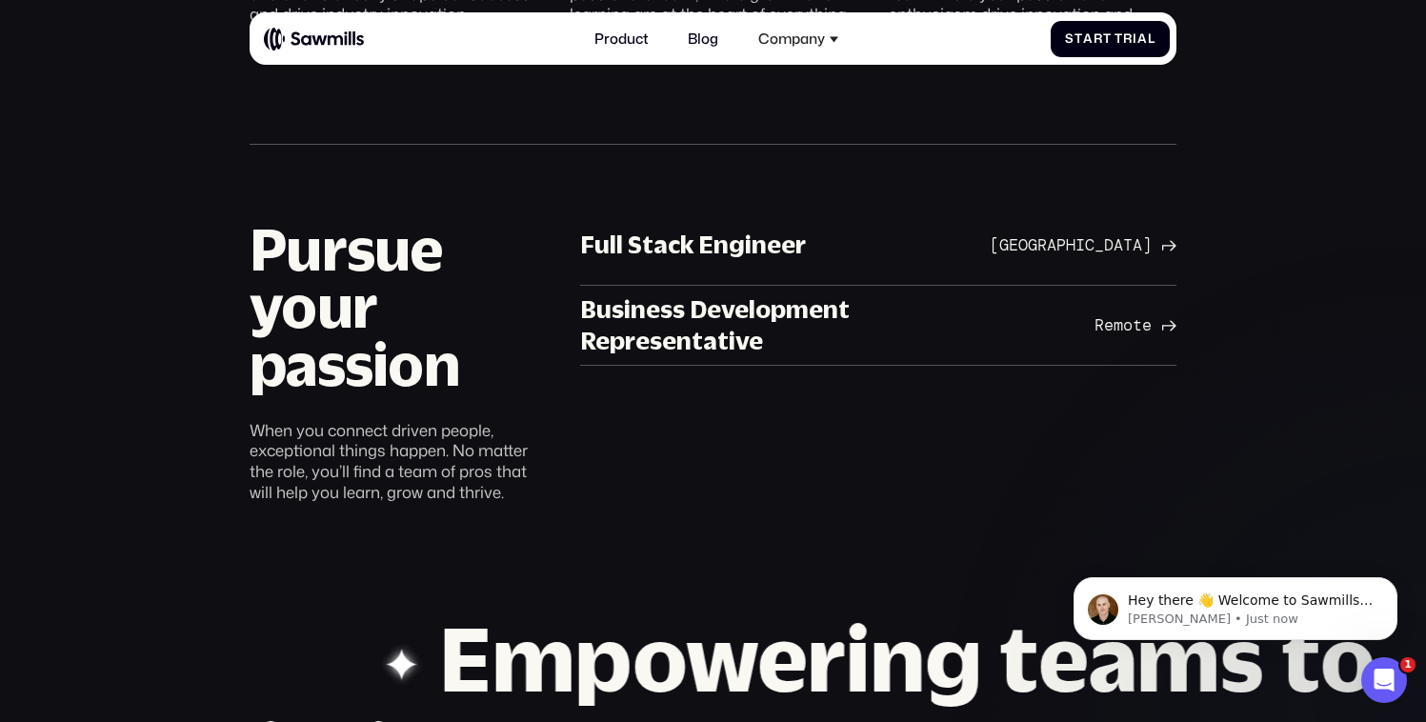
scroll to position [1118, 0]
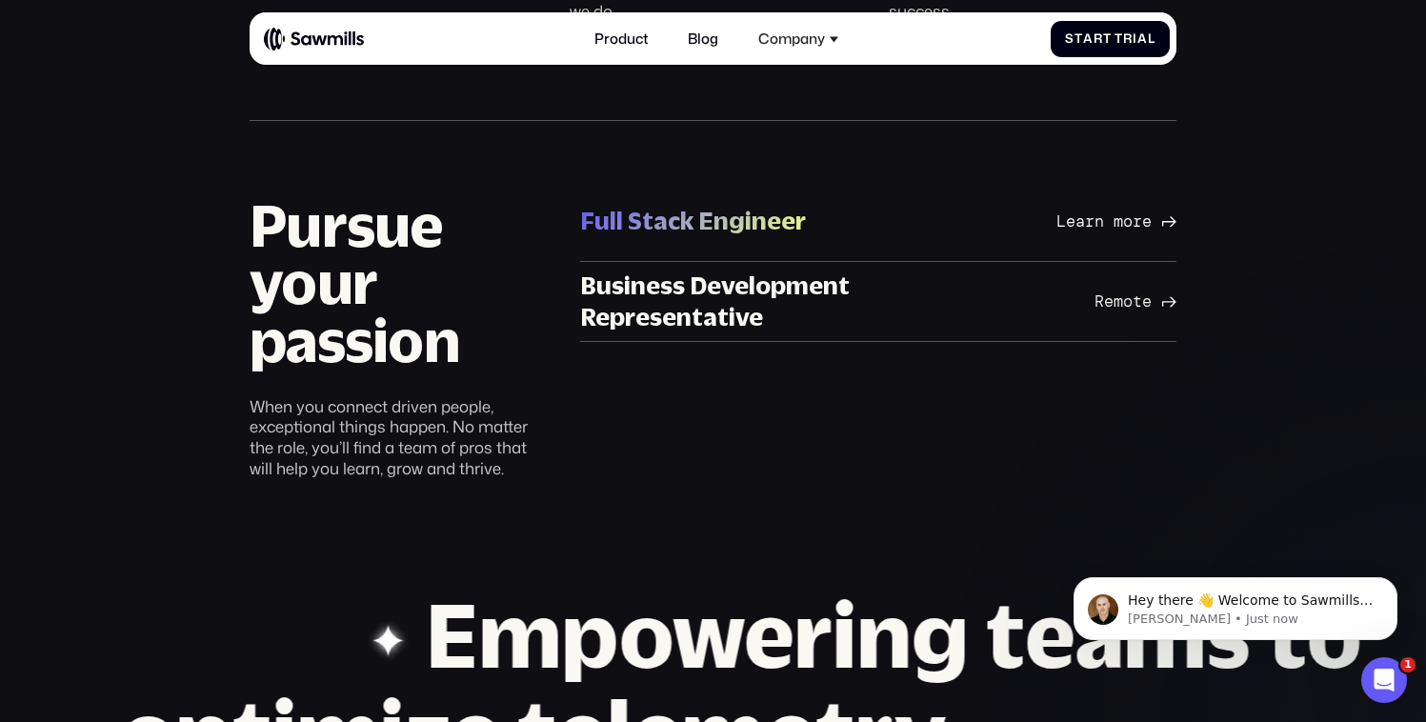
click at [690, 221] on div "Full Stack Engineer" at bounding box center [693, 221] width 226 height 32
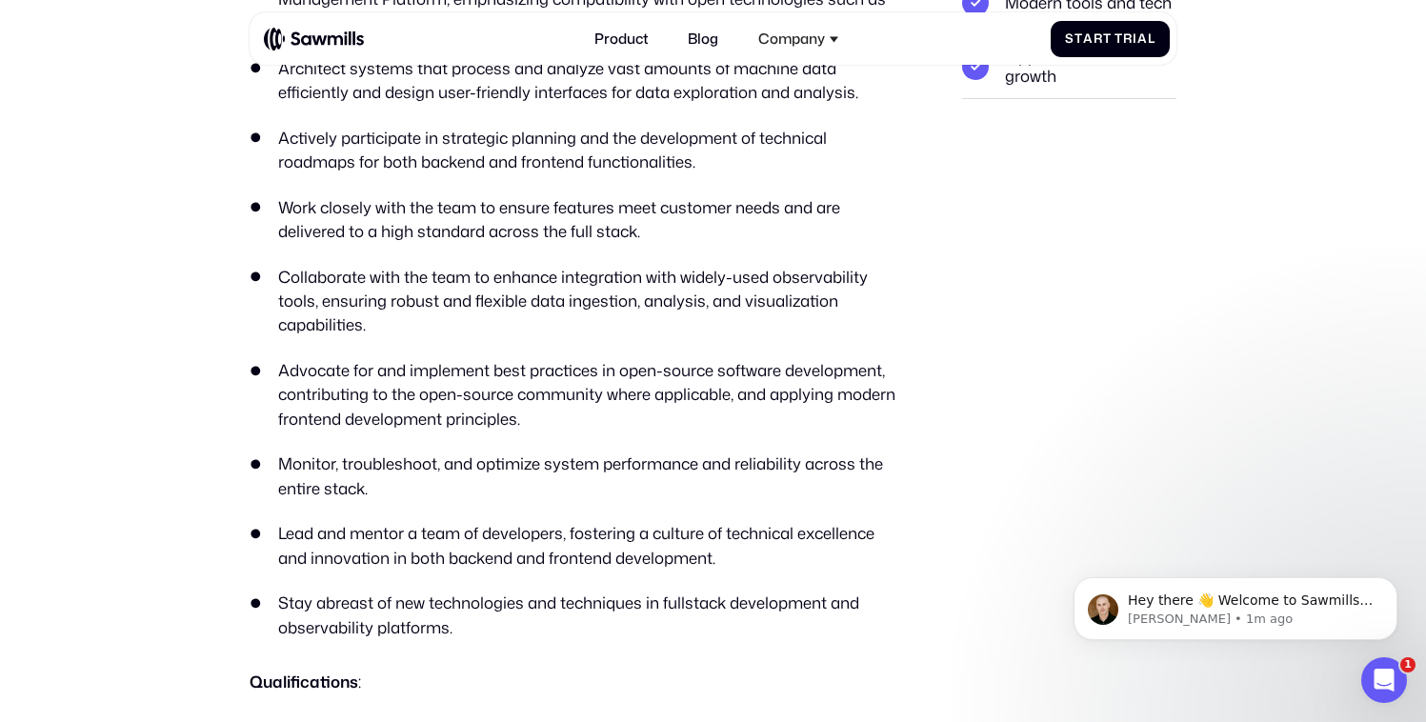
scroll to position [716, 0]
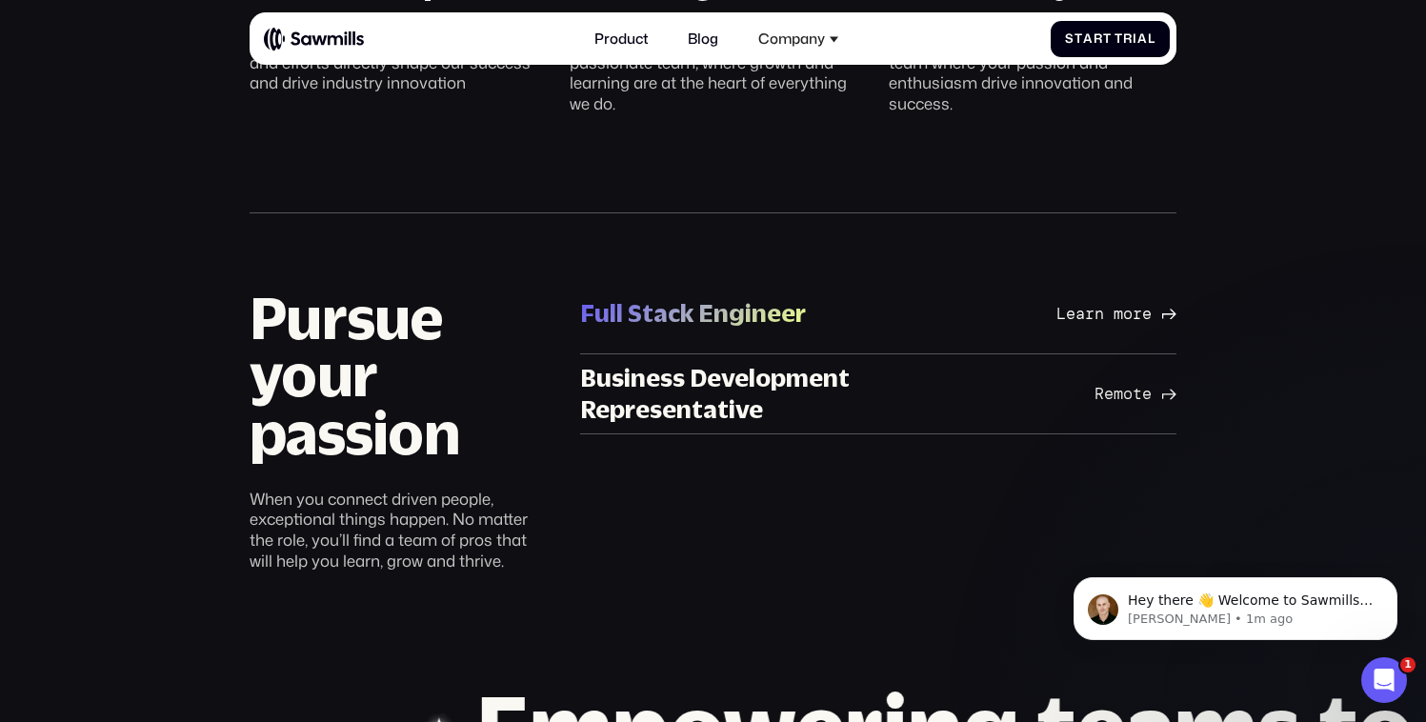
scroll to position [1027, 0]
